Goal: Complete application form

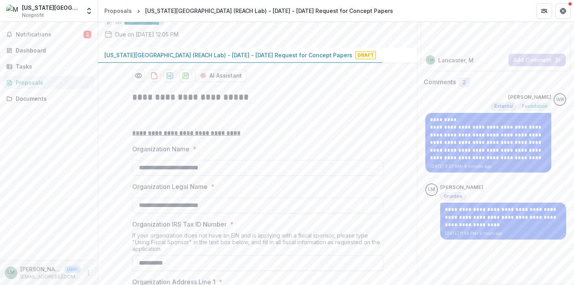
scroll to position [93, 0]
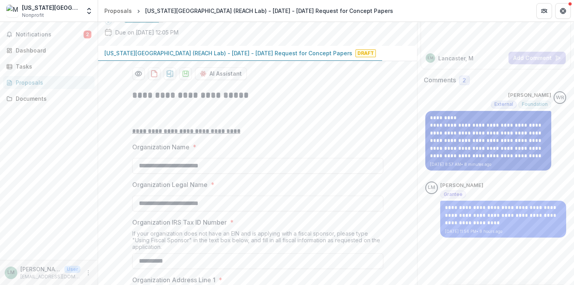
click at [471, 148] on p "**********" at bounding box center [488, 137] width 116 height 46
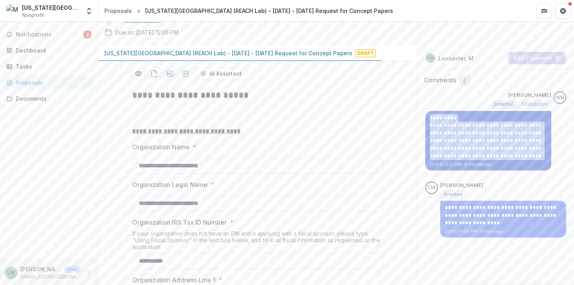
click at [471, 148] on p "**********" at bounding box center [488, 137] width 116 height 46
copy p "**********"
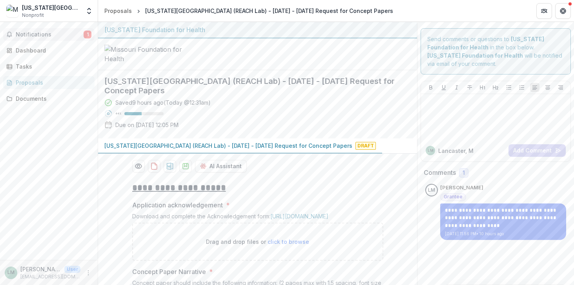
click at [49, 37] on span "Notifications" at bounding box center [50, 34] width 68 height 7
click at [35, 51] on div "Dashboard" at bounding box center [52, 50] width 73 height 8
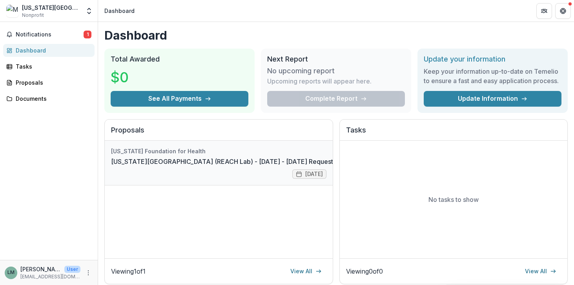
click at [216, 166] on link "[US_STATE][GEOGRAPHIC_DATA] (REACH Lab) - [DATE] - [DATE] Request for Concept P…" at bounding box center [252, 161] width 282 height 9
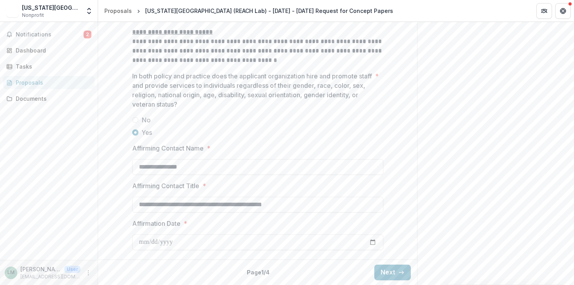
scroll to position [1254, 0]
click at [398, 268] on button "Next" at bounding box center [392, 273] width 36 height 16
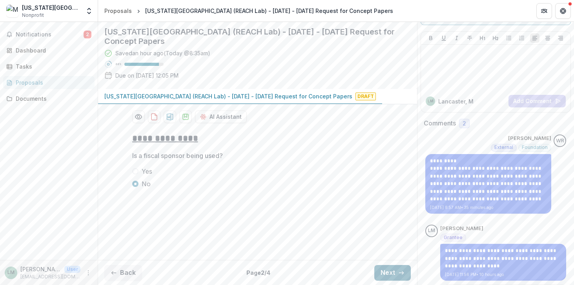
click at [380, 269] on button "Next" at bounding box center [392, 273] width 36 height 16
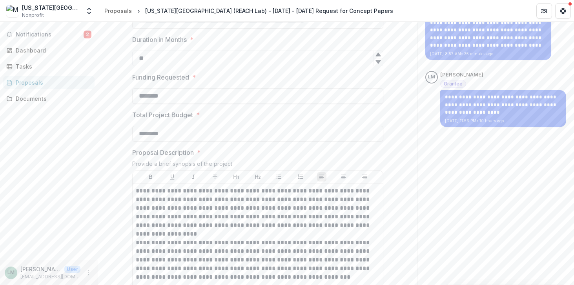
scroll to position [187, 0]
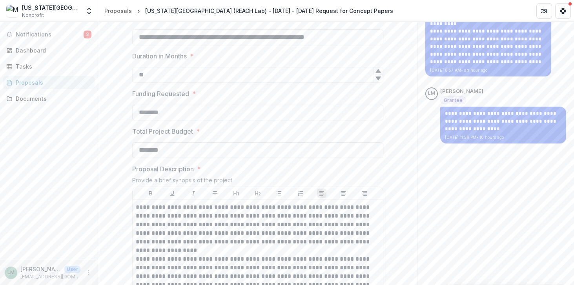
click at [190, 120] on input "********" at bounding box center [257, 113] width 251 height 16
paste input
type input "********"
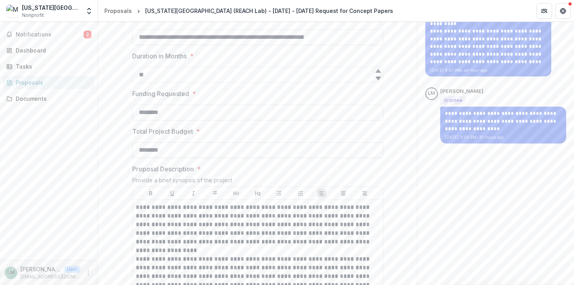
click at [198, 158] on input "********" at bounding box center [257, 150] width 251 height 16
paste input
type input "********"
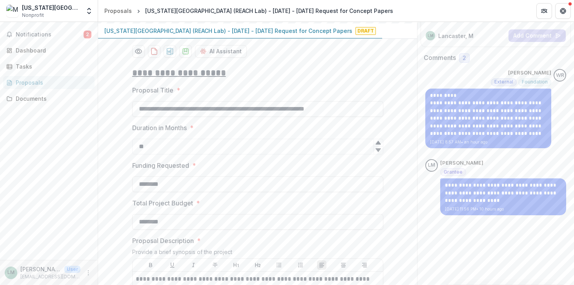
scroll to position [110, 0]
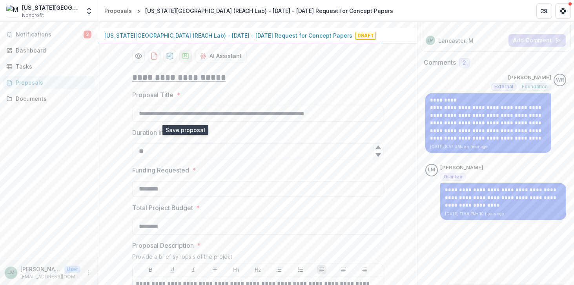
click at [183, 60] on icon "download-proposal" at bounding box center [186, 56] width 8 height 8
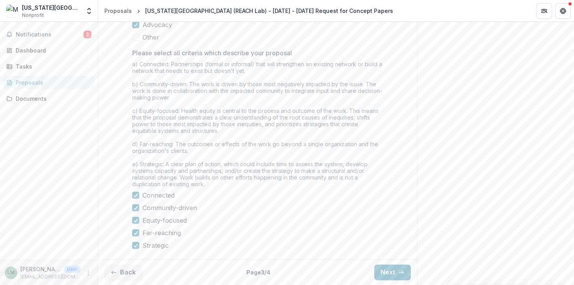
scroll to position [727, 0]
click at [388, 270] on button "Next" at bounding box center [392, 273] width 36 height 16
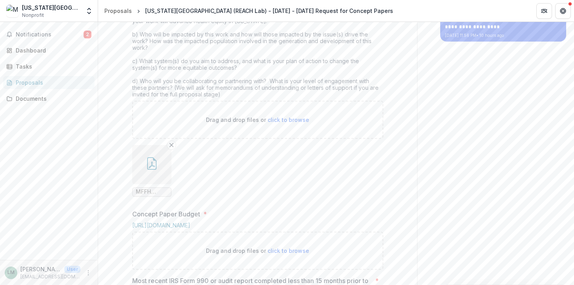
scroll to position [288, 0]
click at [154, 171] on icon "button" at bounding box center [151, 164] width 9 height 13
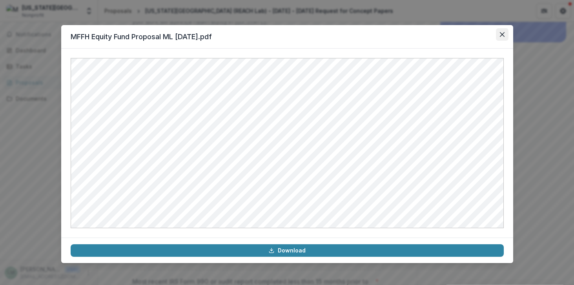
click at [502, 33] on icon "Close" at bounding box center [502, 34] width 5 height 5
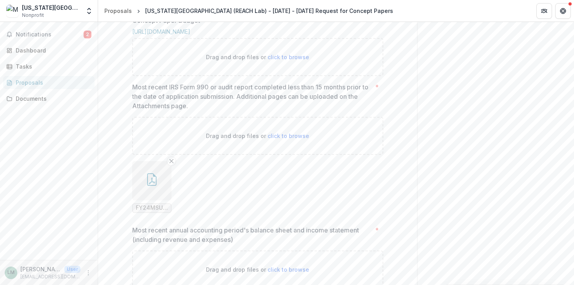
scroll to position [484, 0]
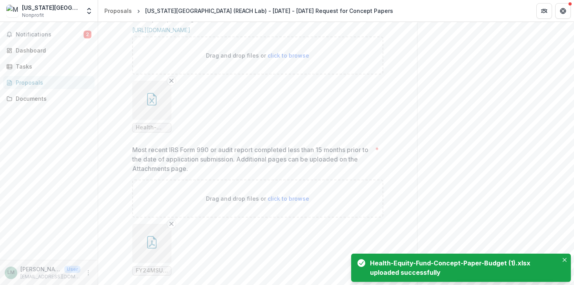
click at [153, 105] on icon "button" at bounding box center [151, 99] width 9 height 13
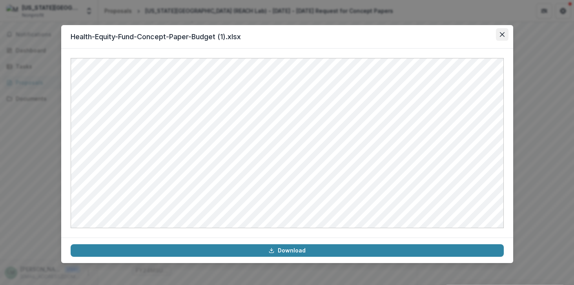
click at [505, 35] on button "Close" at bounding box center [502, 34] width 13 height 13
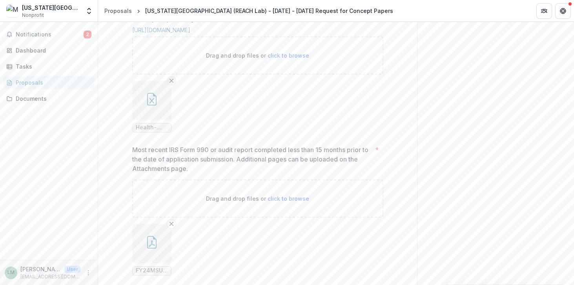
click at [171, 84] on icon "Remove File" at bounding box center [171, 81] width 6 height 6
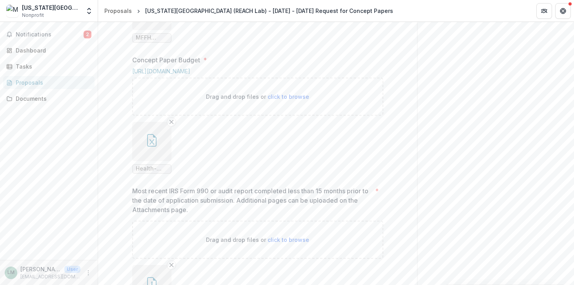
scroll to position [447, 0]
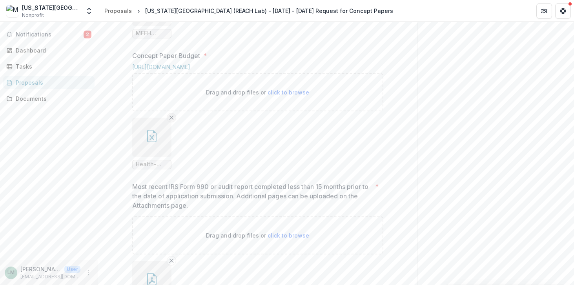
click at [169, 121] on icon "Remove File" at bounding box center [171, 117] width 6 height 6
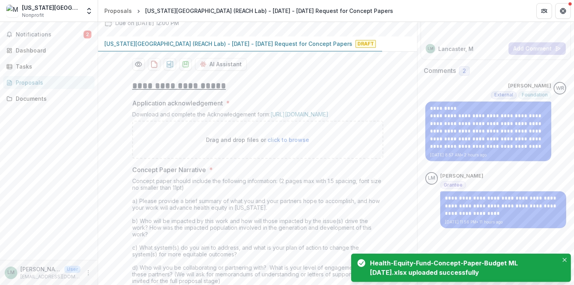
scroll to position [72, 0]
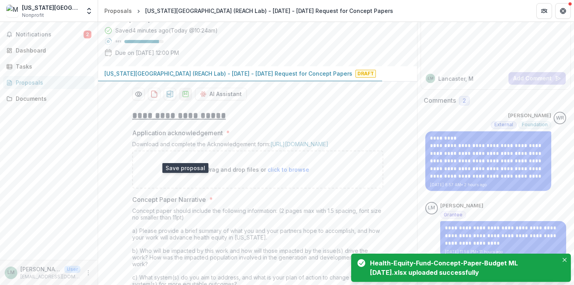
click at [186, 98] on icon "download-proposal" at bounding box center [186, 94] width 8 height 8
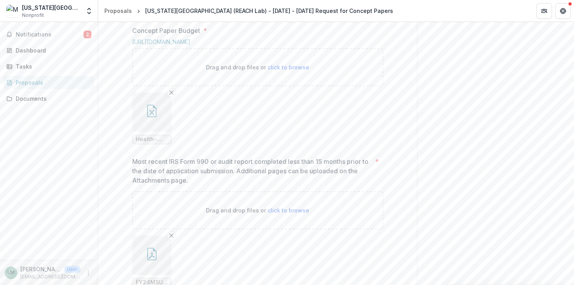
scroll to position [488, 0]
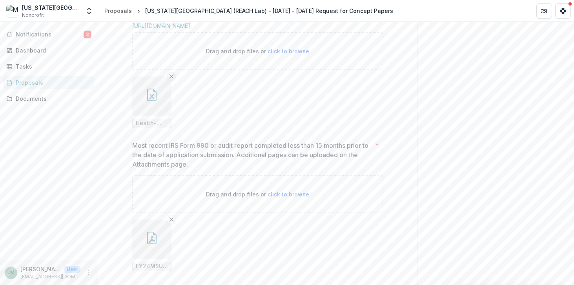
click at [172, 80] on icon "Remove File" at bounding box center [171, 76] width 6 height 6
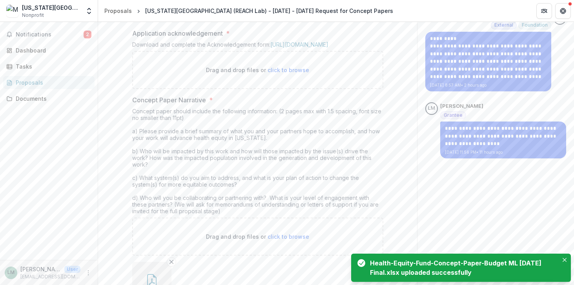
scroll to position [0, 0]
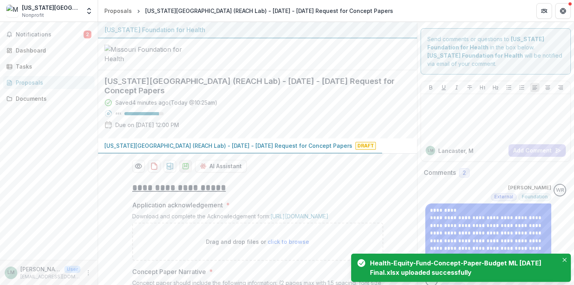
click at [185, 170] on icon "download-proposal" at bounding box center [186, 166] width 8 height 8
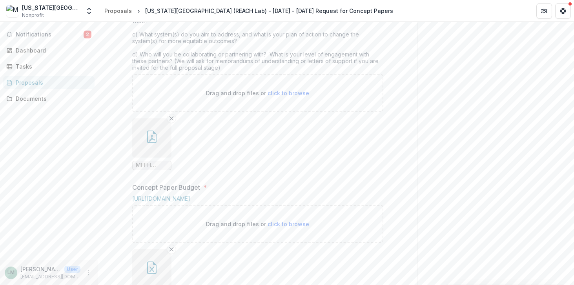
scroll to position [332, 0]
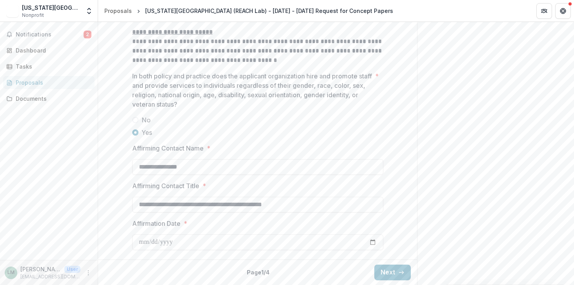
scroll to position [1254, 0]
click at [385, 275] on button "Next" at bounding box center [392, 273] width 36 height 16
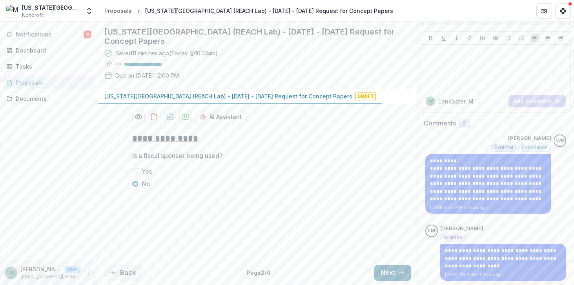
click at [381, 265] on button "Next" at bounding box center [392, 273] width 36 height 16
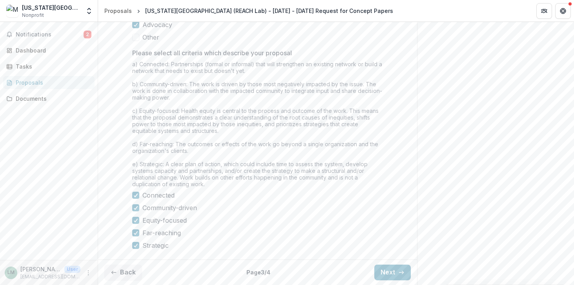
scroll to position [727, 0]
click at [391, 268] on button "Next" at bounding box center [392, 273] width 36 height 16
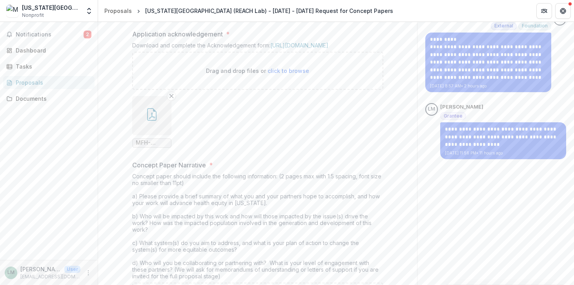
scroll to position [166, 0]
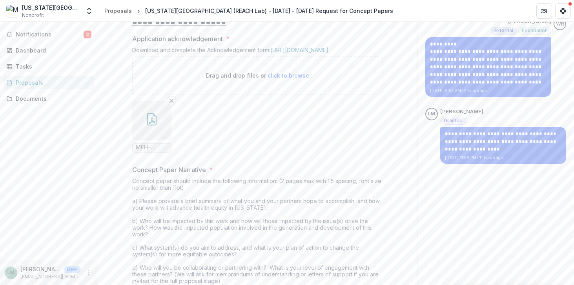
click at [155, 125] on icon "button" at bounding box center [151, 119] width 13 height 13
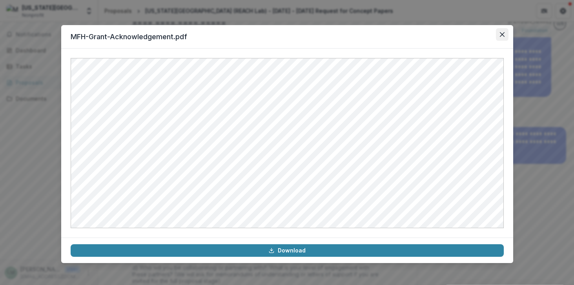
click at [501, 35] on icon "Close" at bounding box center [501, 34] width 5 height 5
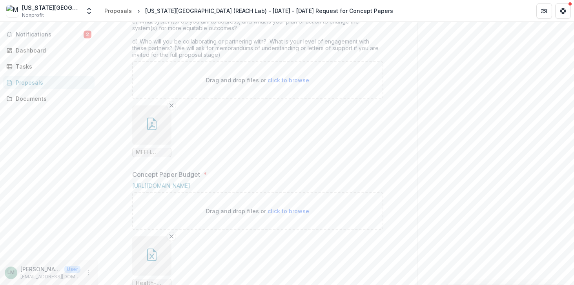
scroll to position [395, 0]
click at [150, 128] on icon "button" at bounding box center [151, 121] width 13 height 13
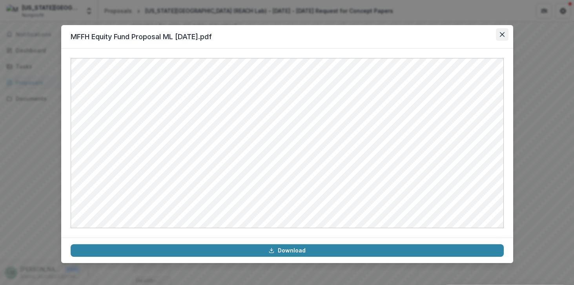
click at [501, 35] on icon "Close" at bounding box center [501, 34] width 5 height 5
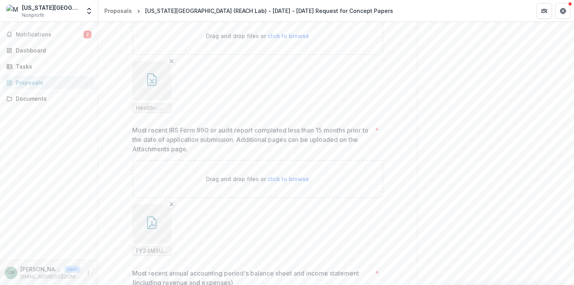
scroll to position [586, 0]
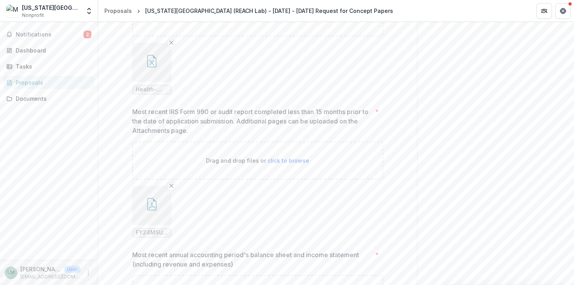
click at [154, 82] on button "button" at bounding box center [151, 62] width 39 height 39
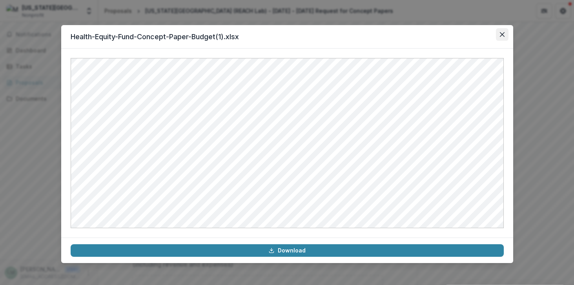
click at [501, 37] on button "Close" at bounding box center [502, 34] width 13 height 13
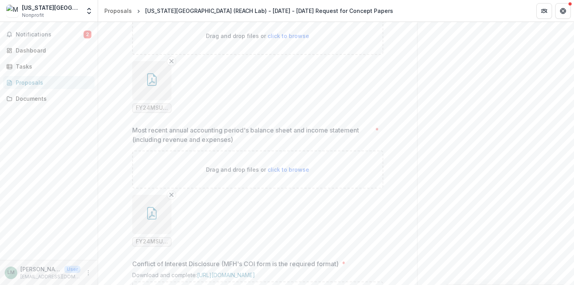
scroll to position [703, 0]
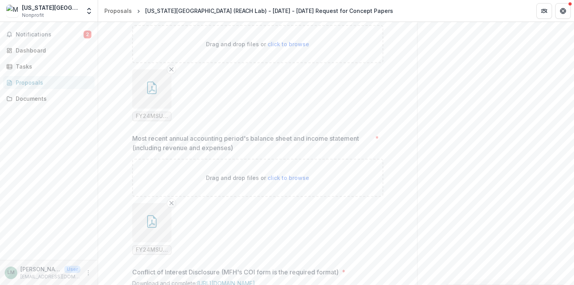
click at [153, 109] on button "button" at bounding box center [151, 88] width 39 height 39
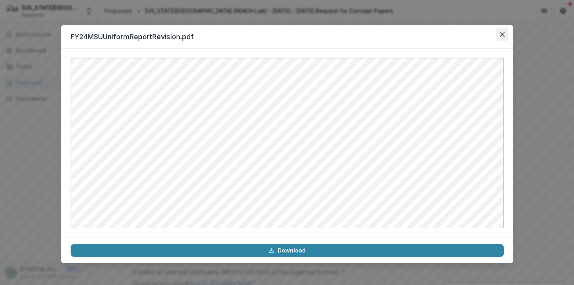
click at [500, 37] on button "Close" at bounding box center [502, 34] width 13 height 13
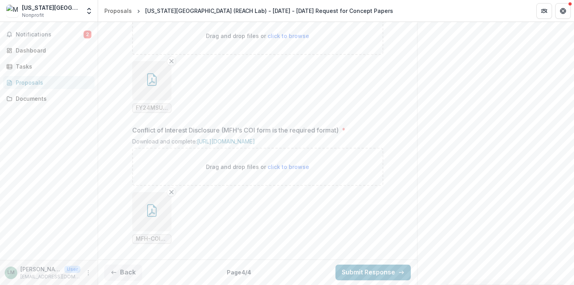
scroll to position [917, 0]
click at [147, 211] on icon "button" at bounding box center [151, 210] width 9 height 13
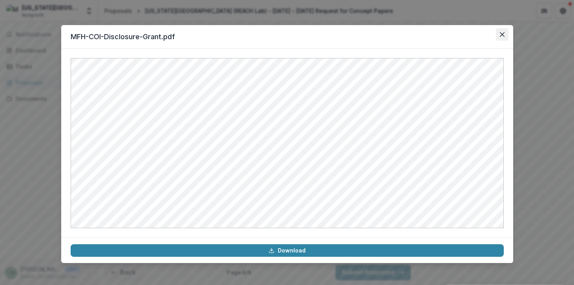
click at [502, 36] on icon "Close" at bounding box center [502, 34] width 5 height 5
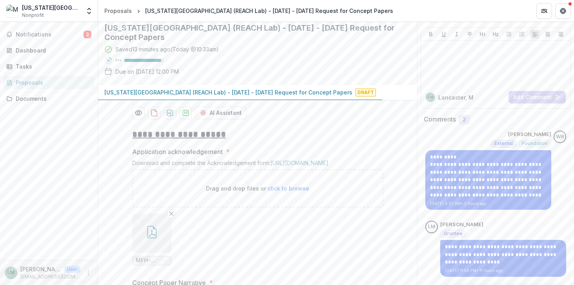
scroll to position [0, 0]
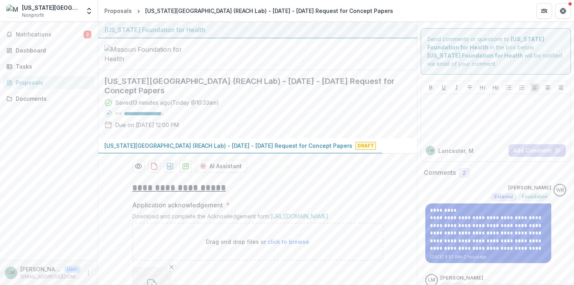
click at [474, 230] on p "**********" at bounding box center [488, 230] width 116 height 46
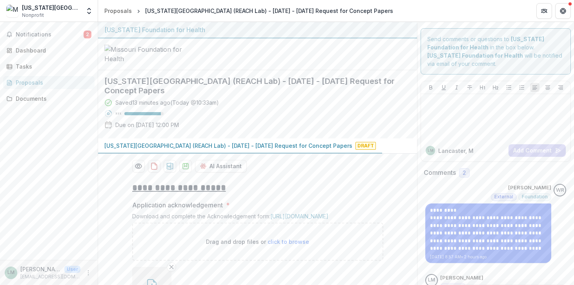
click at [532, 196] on span "Foundation" at bounding box center [534, 196] width 26 height 5
click at [541, 187] on p "[PERSON_NAME]" at bounding box center [529, 188] width 43 height 8
click at [558, 191] on div "WR" at bounding box center [560, 190] width 8 height 5
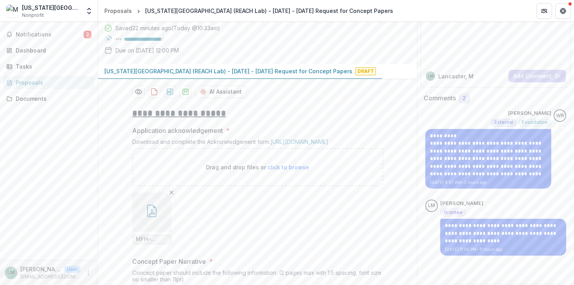
scroll to position [75, 0]
click at [452, 42] on div at bounding box center [495, 41] width 143 height 39
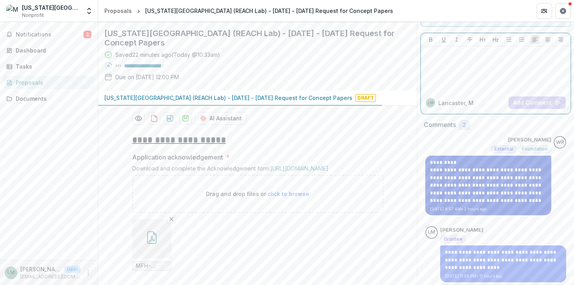
scroll to position [44, 0]
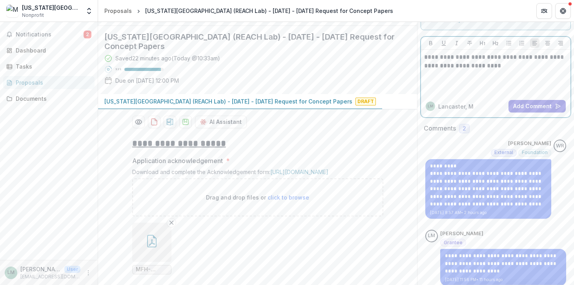
click at [520, 72] on div "**********" at bounding box center [495, 72] width 143 height 39
click at [548, 107] on button "Add Comment" at bounding box center [536, 106] width 57 height 13
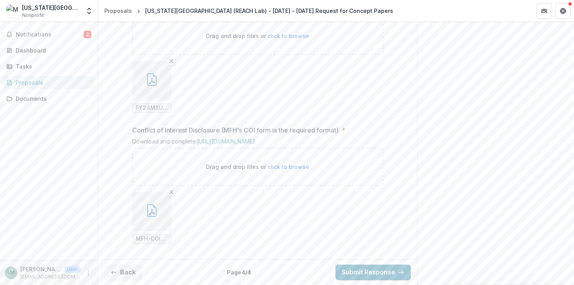
scroll to position [917, 0]
click at [367, 272] on button "Submit Response" at bounding box center [372, 273] width 75 height 16
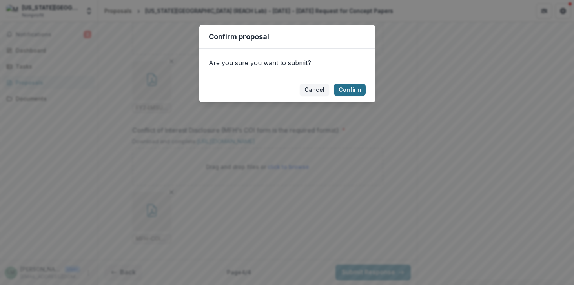
click at [352, 89] on button "Confirm" at bounding box center [350, 90] width 32 height 13
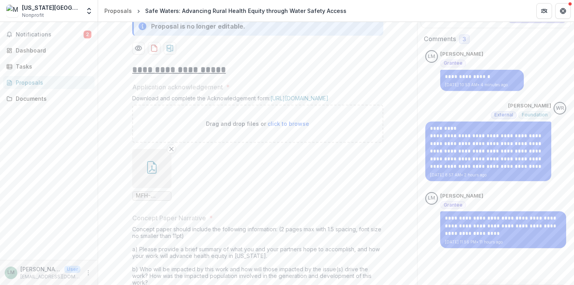
scroll to position [0, 0]
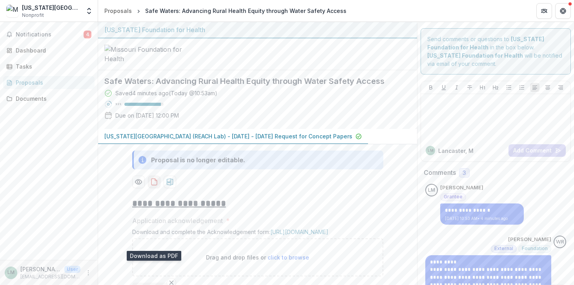
click at [154, 186] on icon "download-proposal" at bounding box center [154, 182] width 8 height 8
